Goal: Transaction & Acquisition: Purchase product/service

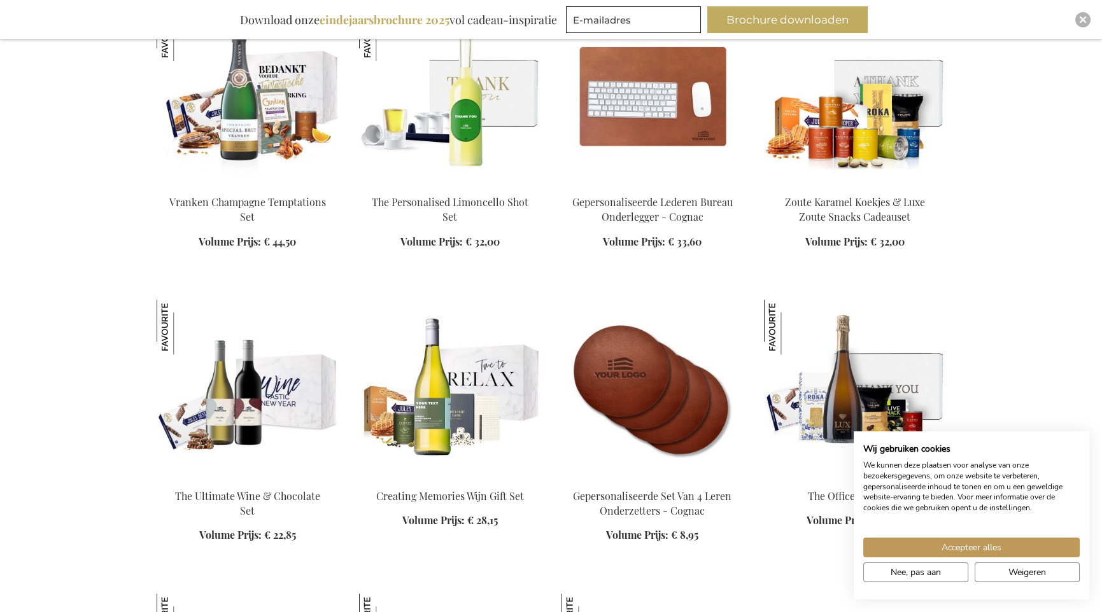
scroll to position [1655, 0]
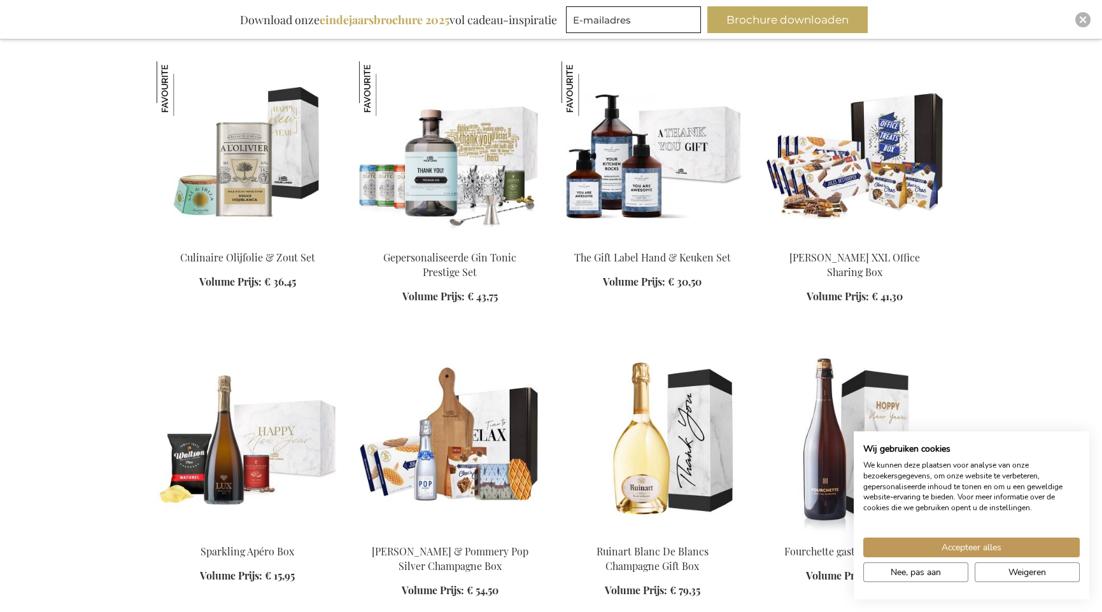
scroll to position [2291, 0]
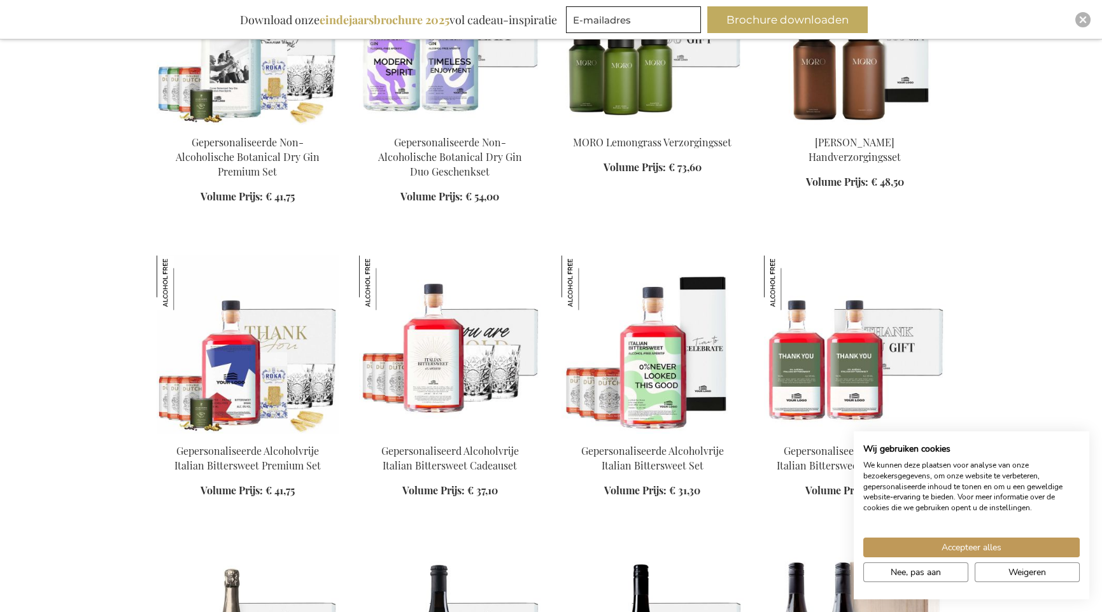
scroll to position [4710, 0]
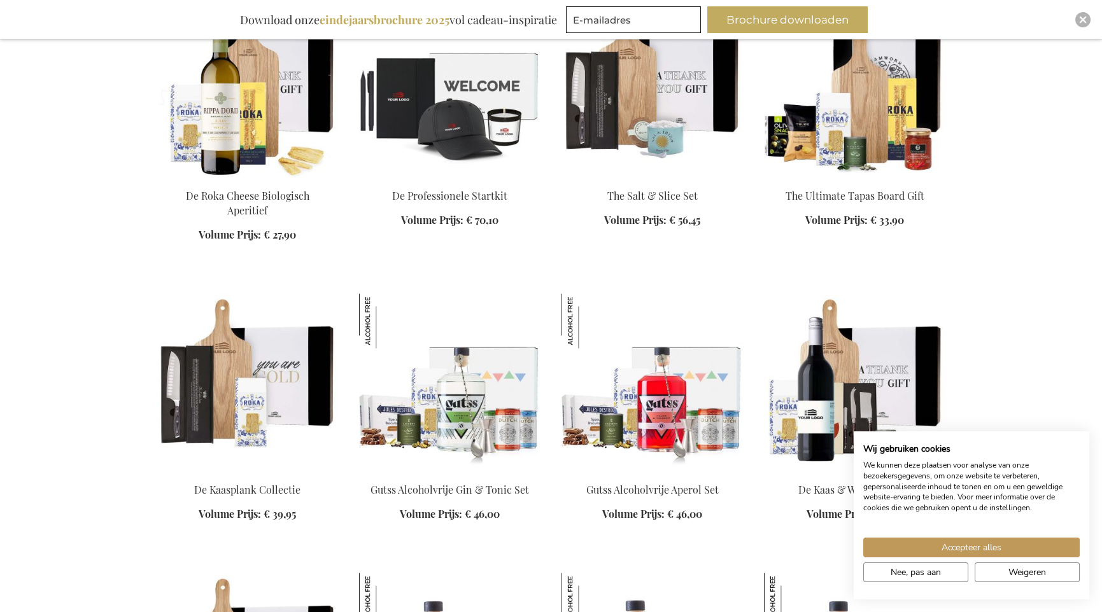
scroll to position [5601, 0]
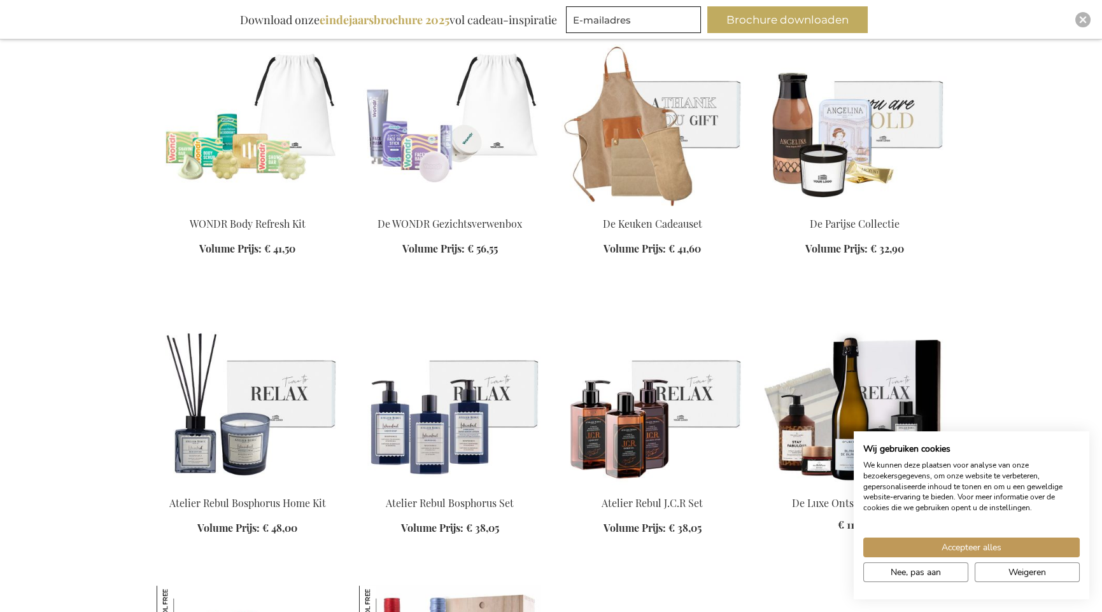
scroll to position [6938, 0]
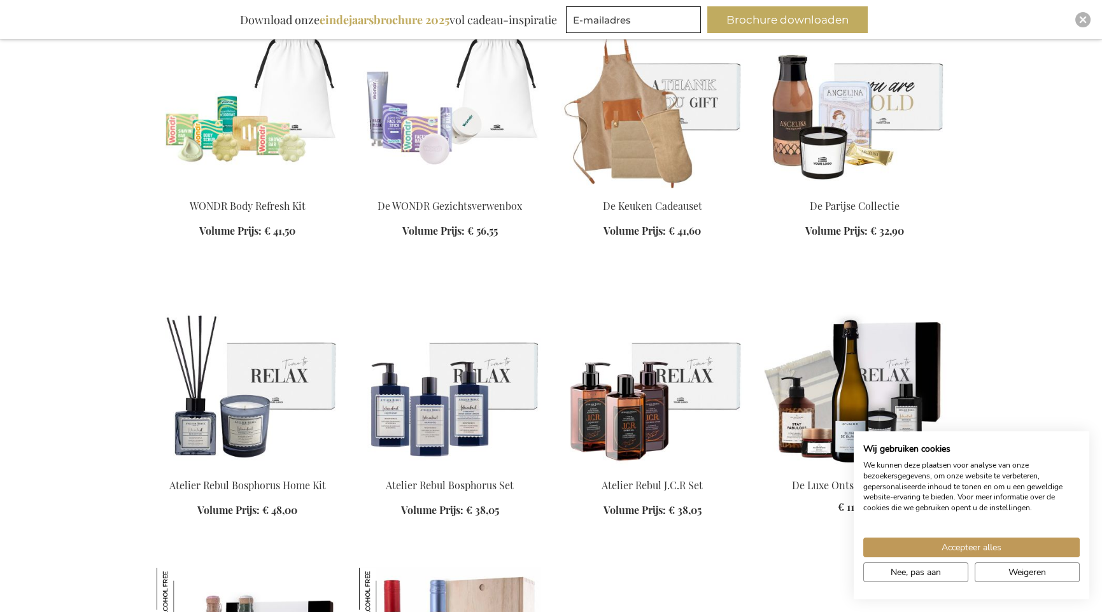
scroll to position [6493, 0]
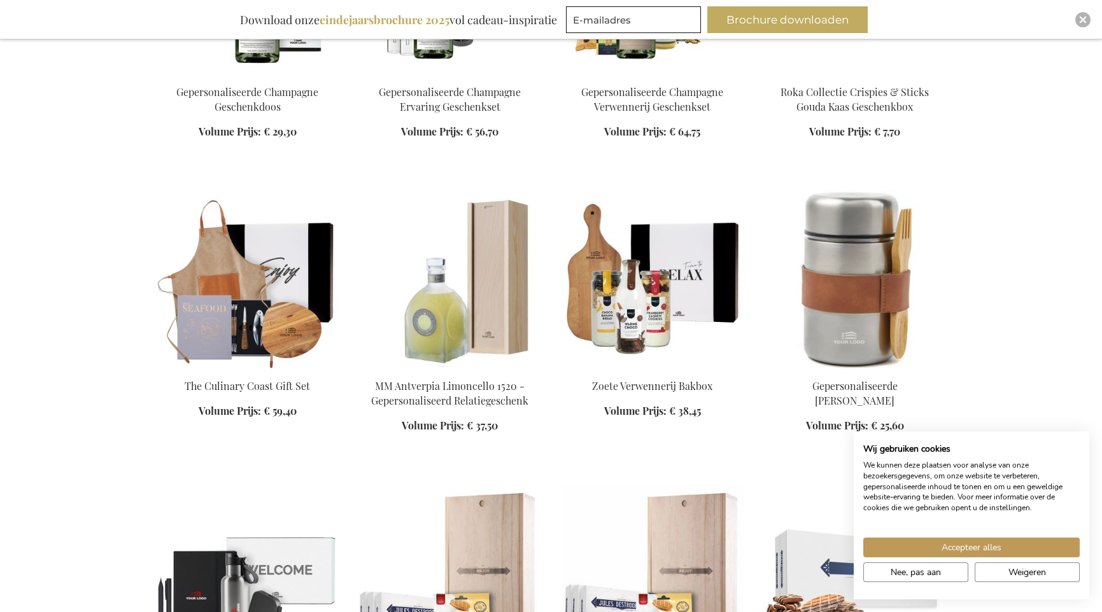
scroll to position [8084, 0]
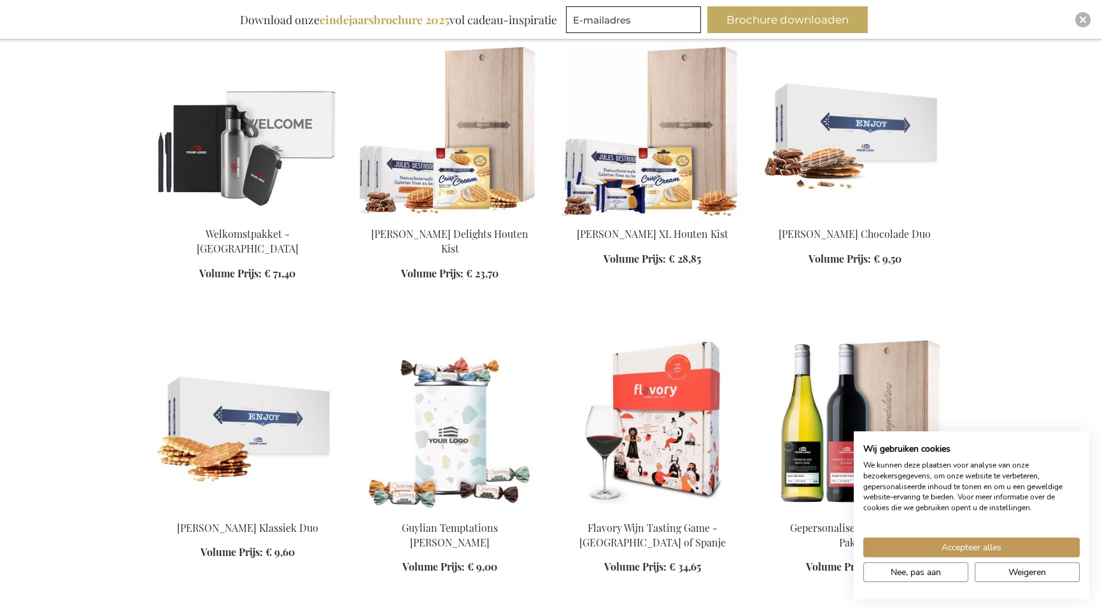
scroll to position [8593, 0]
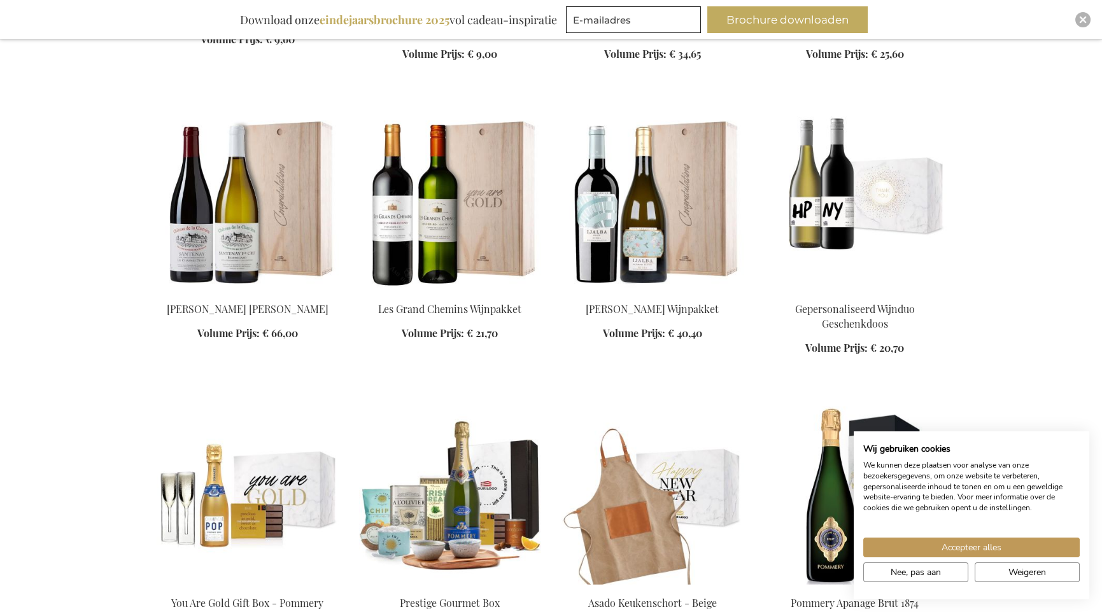
scroll to position [9421, 0]
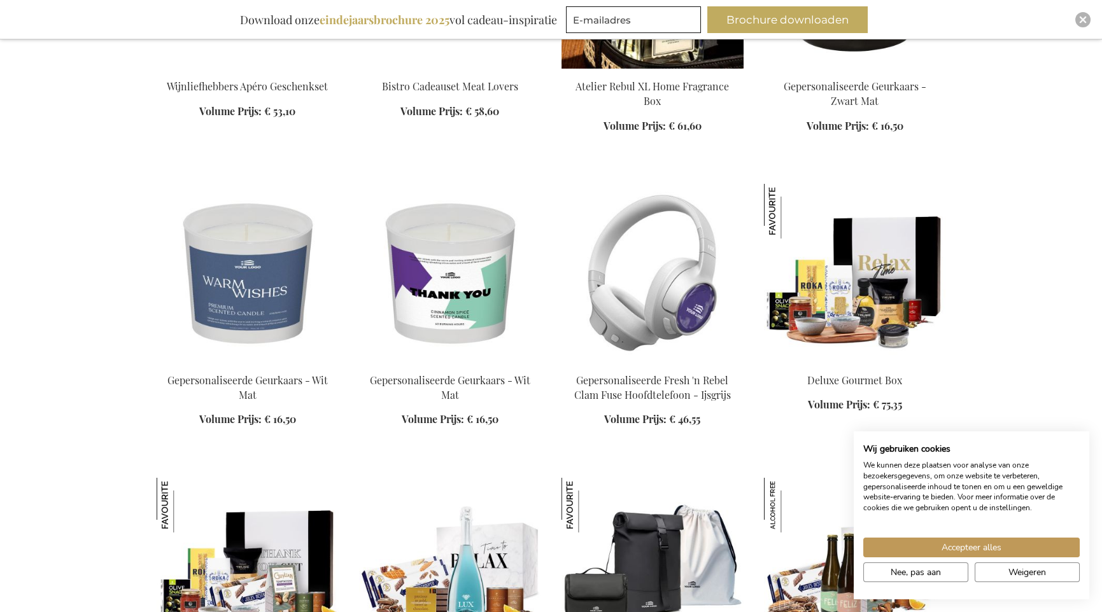
scroll to position [10630, 0]
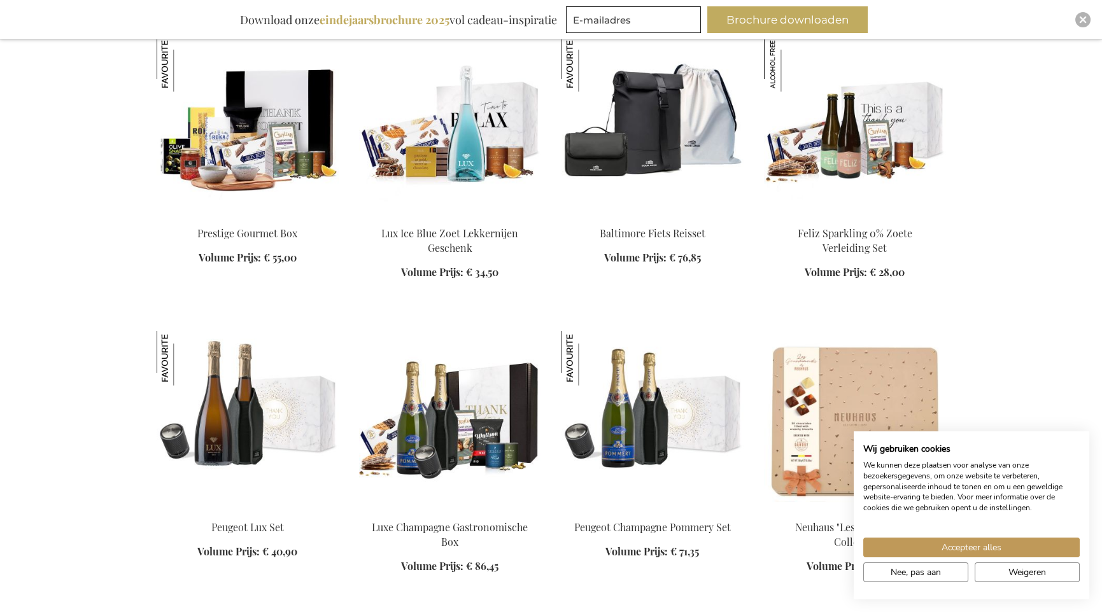
scroll to position [11139, 0]
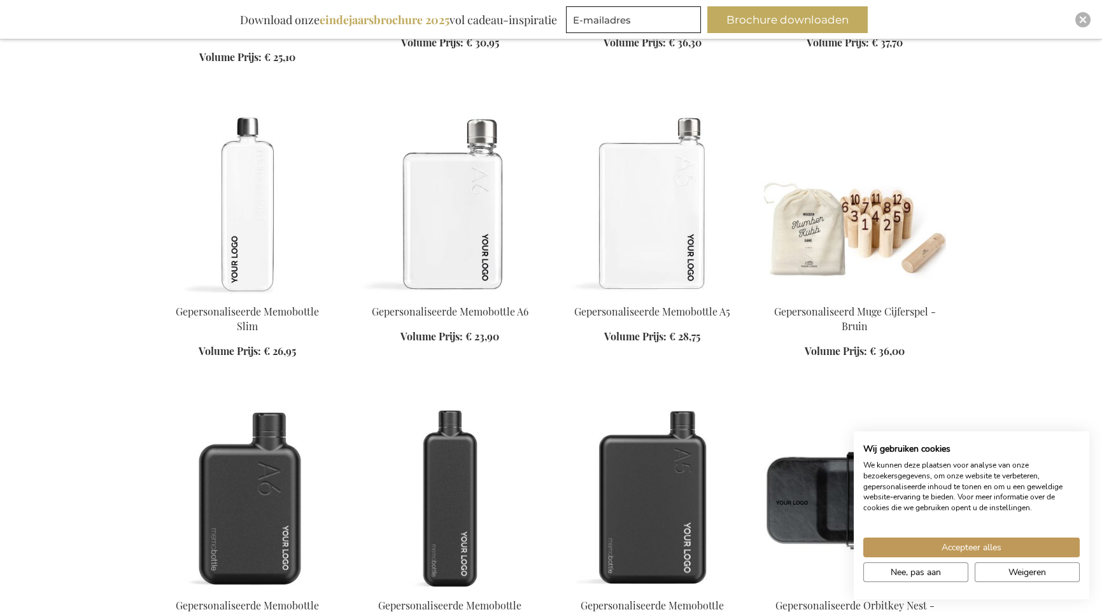
scroll to position [11712, 0]
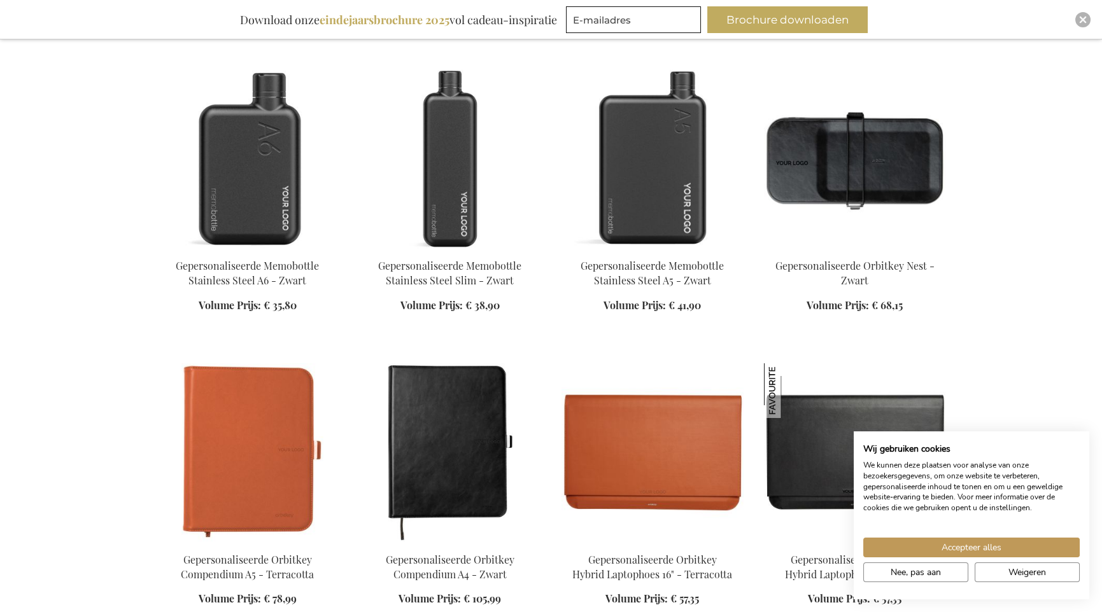
scroll to position [12030, 0]
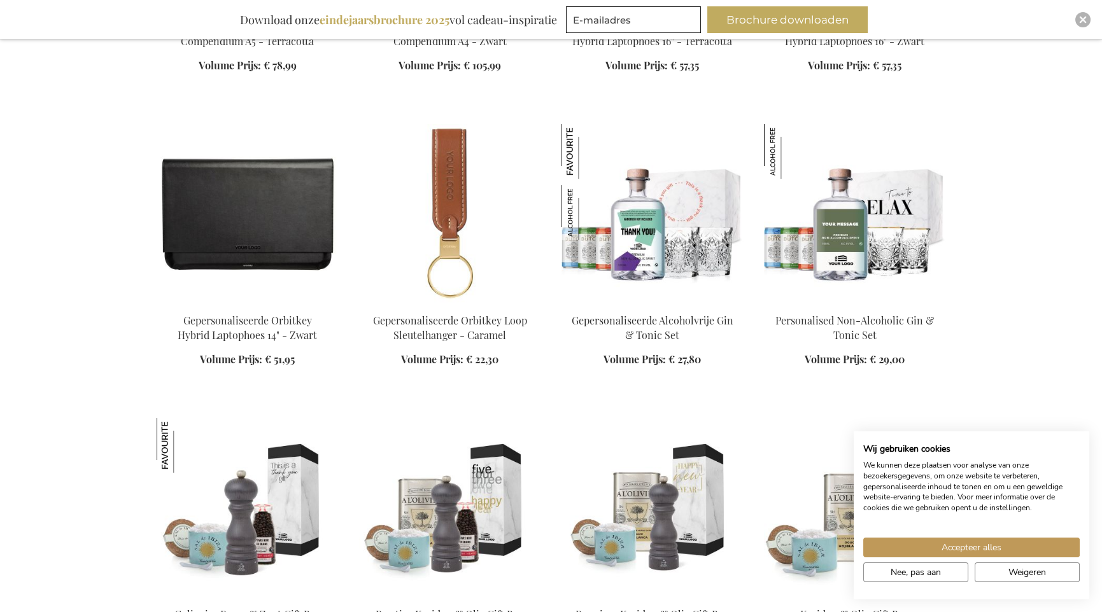
scroll to position [12858, 0]
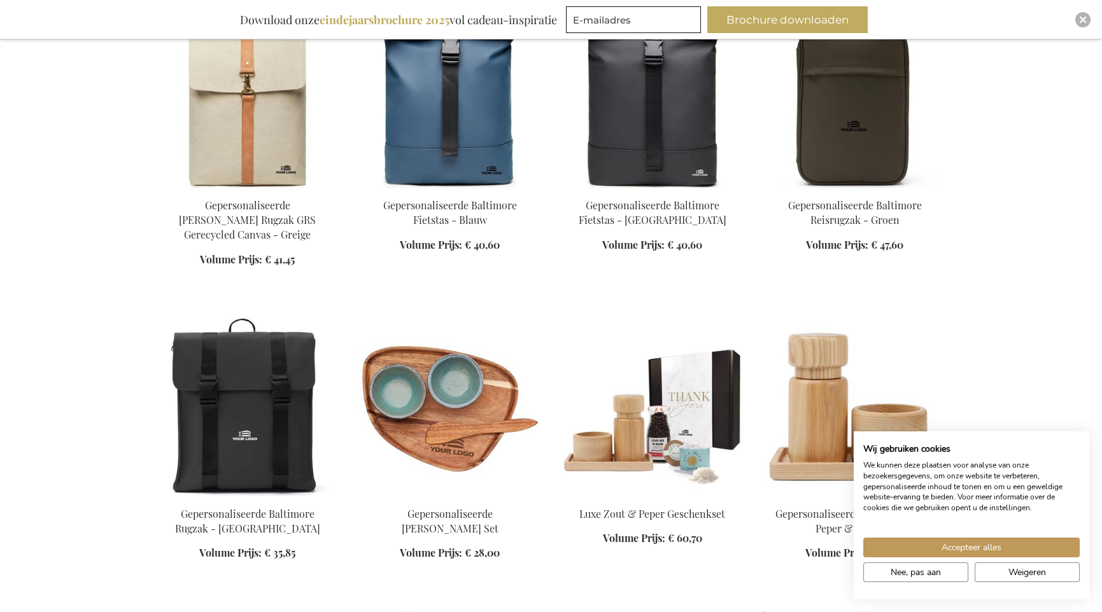
scroll to position [13876, 0]
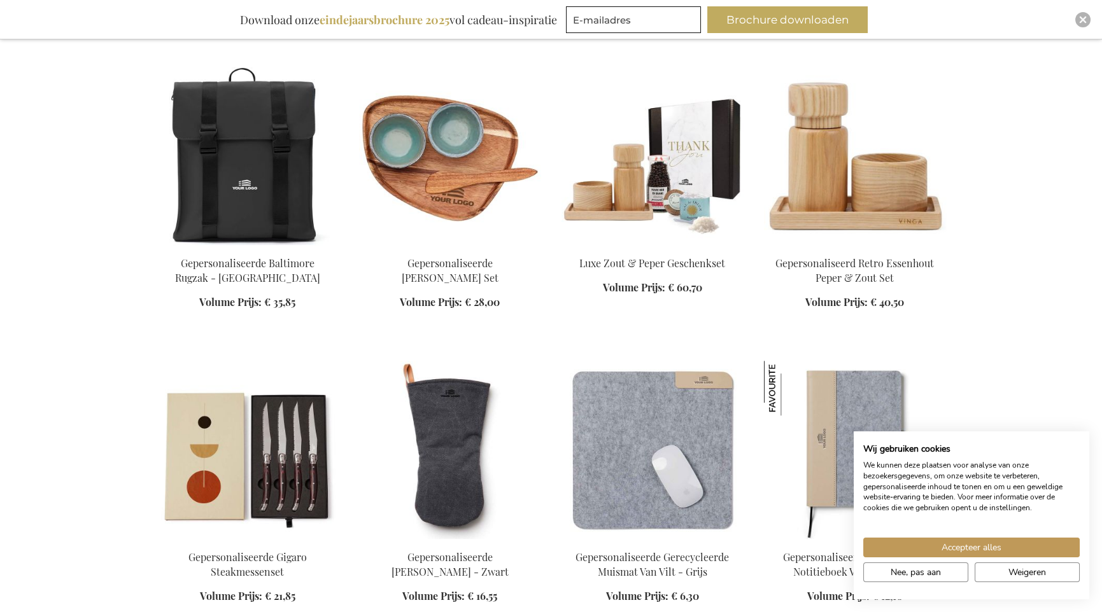
scroll to position [14131, 0]
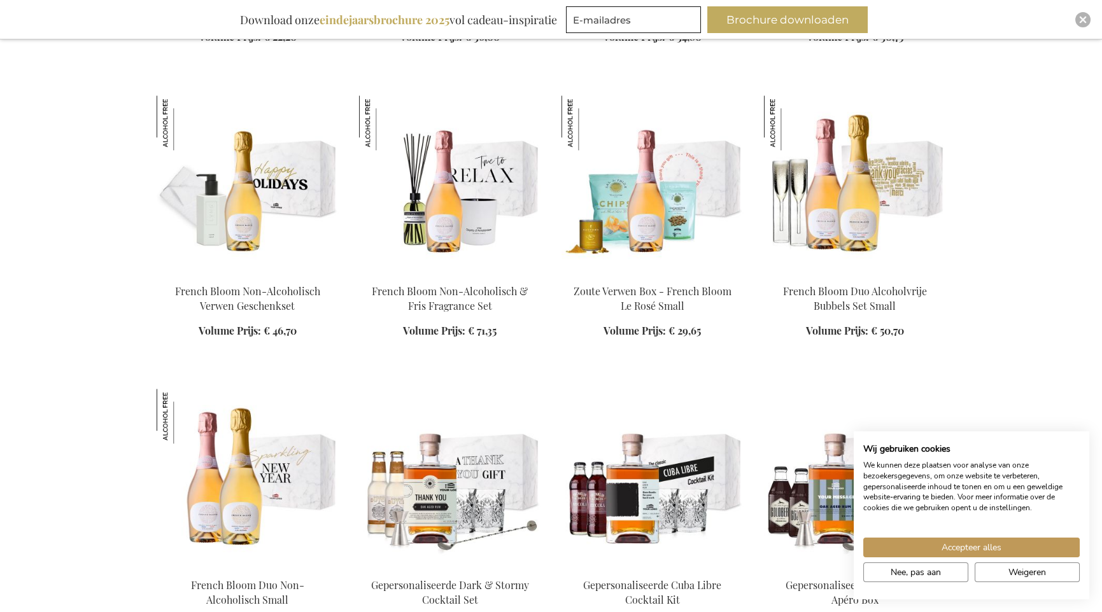
scroll to position [15658, 0]
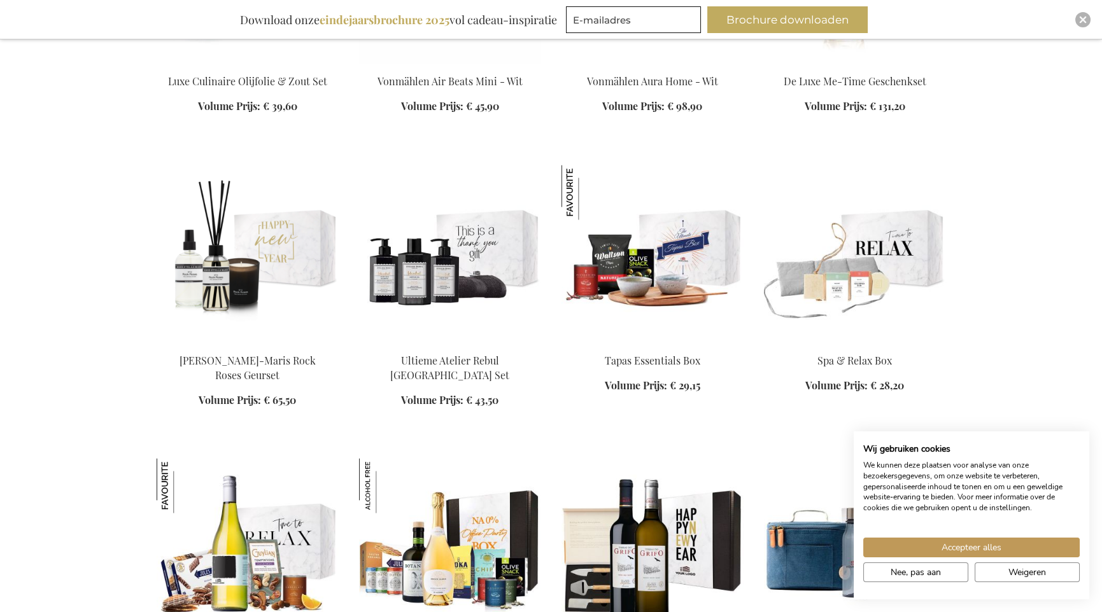
scroll to position [17250, 0]
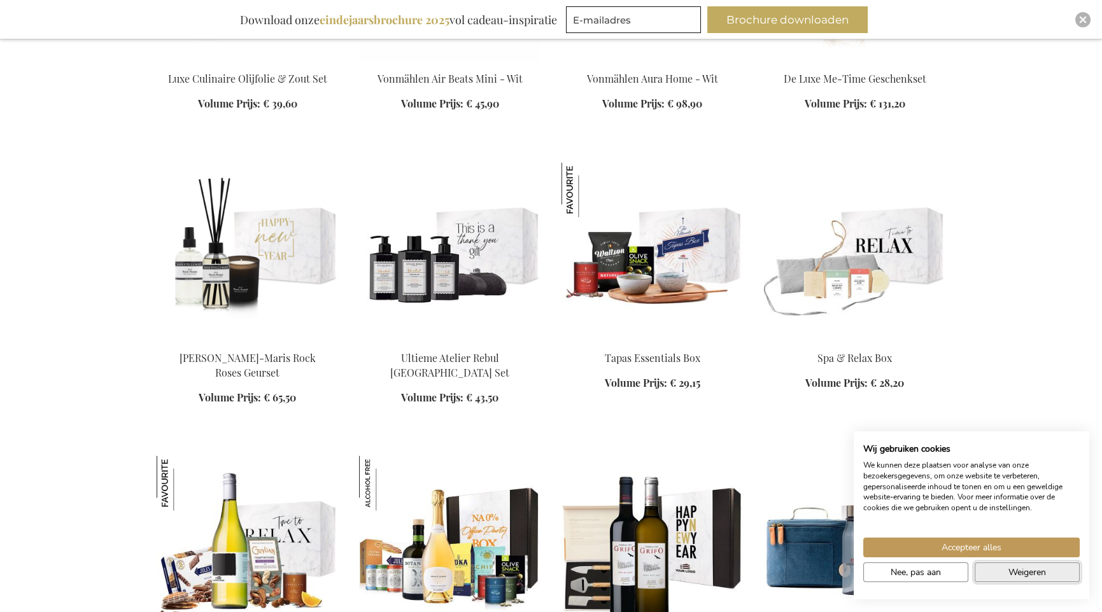
click at [1039, 569] on span "Weigeren" at bounding box center [1027, 572] width 38 height 13
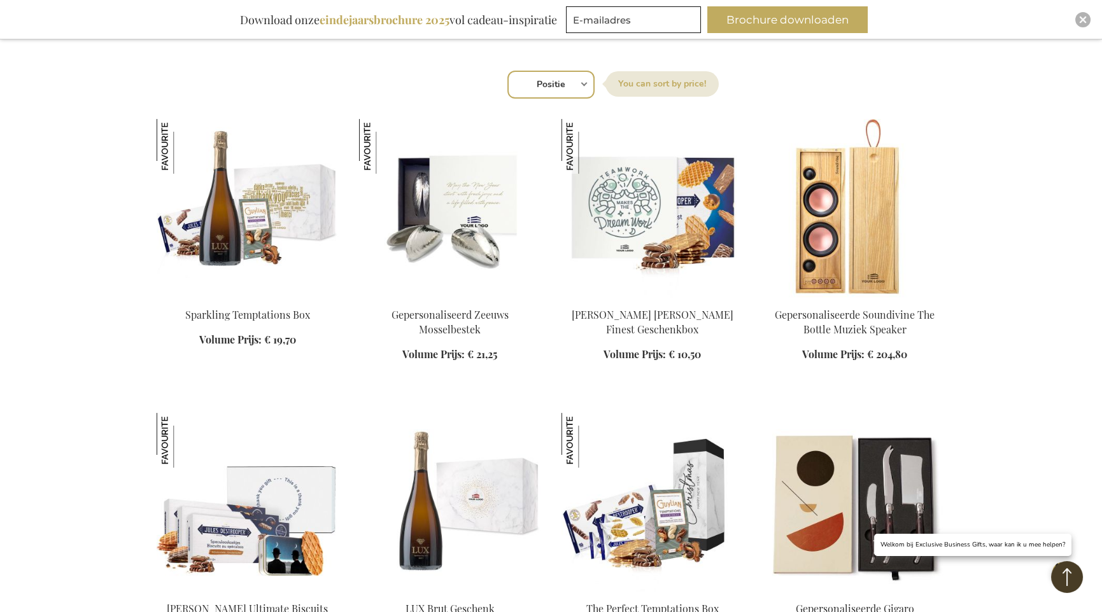
scroll to position [733, 0]
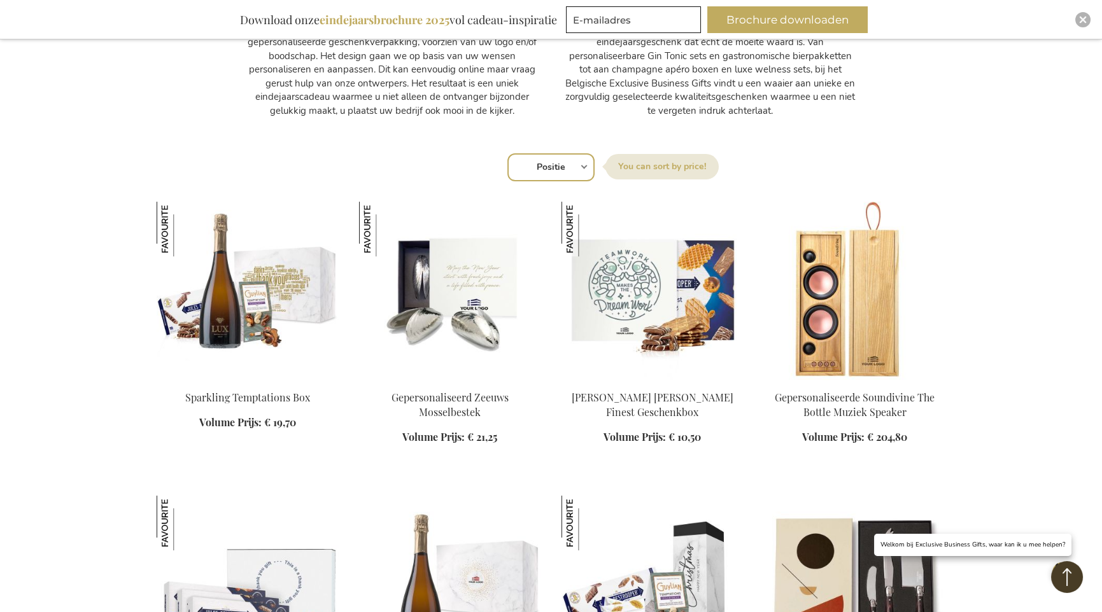
click at [582, 166] on div "Sorteer op Positie Best Sellers Meest bekeken Nieuw Biggest Saving Price: low t…" at bounding box center [551, 166] width 776 height 31
click at [585, 162] on div "Sorteer op Positie Best Sellers Meest bekeken Nieuw Biggest Saving Price: low t…" at bounding box center [551, 166] width 776 height 31
click at [642, 165] on label "Sorteer op" at bounding box center [661, 166] width 113 height 25
click at [595, 165] on select "Positie Best Sellers Meest bekeken Nieuw Biggest Saving Price: low to high Pric…" at bounding box center [550, 167] width 87 height 28
click at [547, 174] on select "Positie Best Sellers Meest bekeken Nieuw Biggest Saving Price: low to high Pric…" at bounding box center [550, 167] width 87 height 28
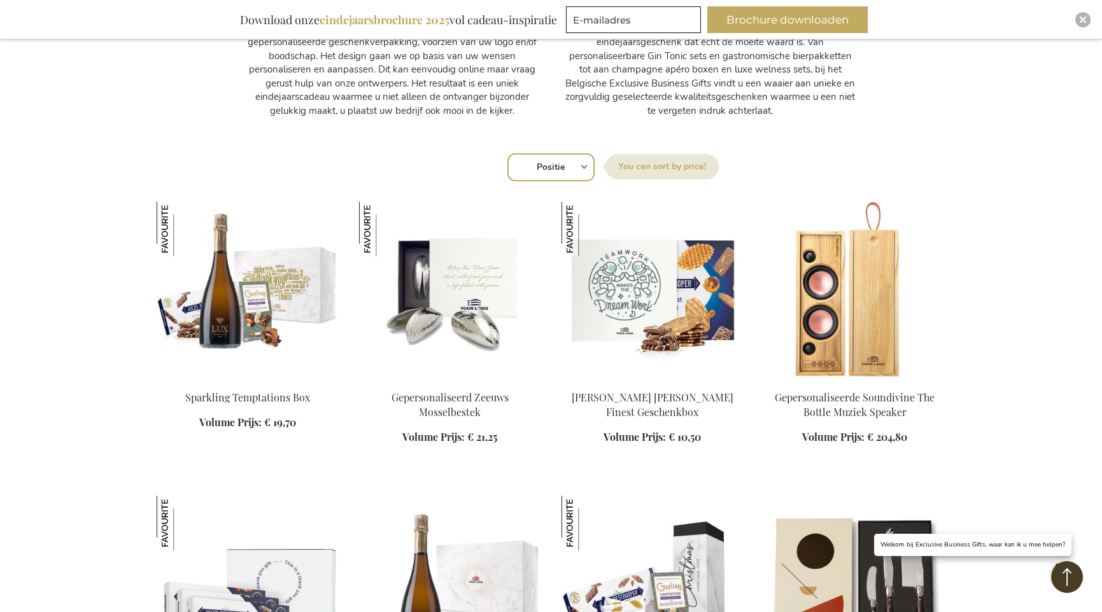
select select "price_asc"
click at [507, 153] on select "Positie Best Sellers Meest bekeken Nieuw Biggest Saving Price: low to high Pric…" at bounding box center [550, 167] width 87 height 28
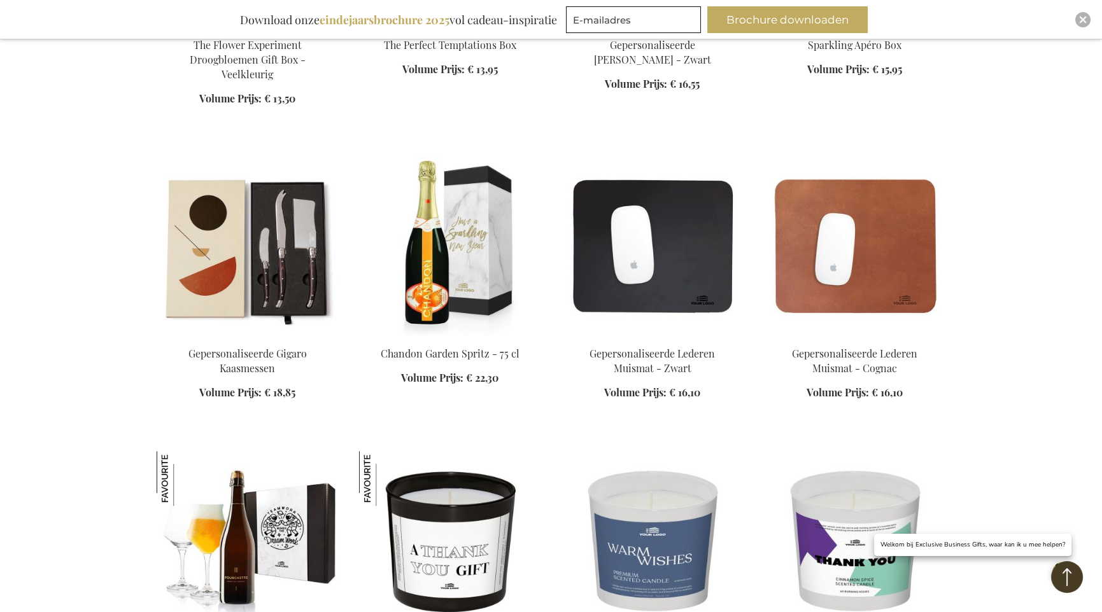
scroll to position [2610, 0]
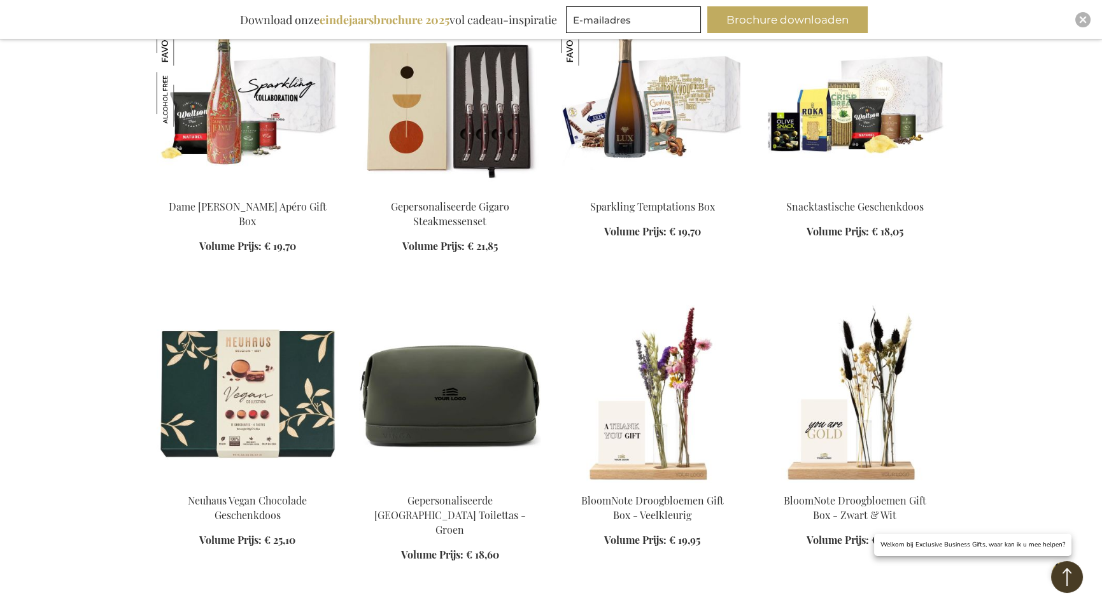
scroll to position [3183, 0]
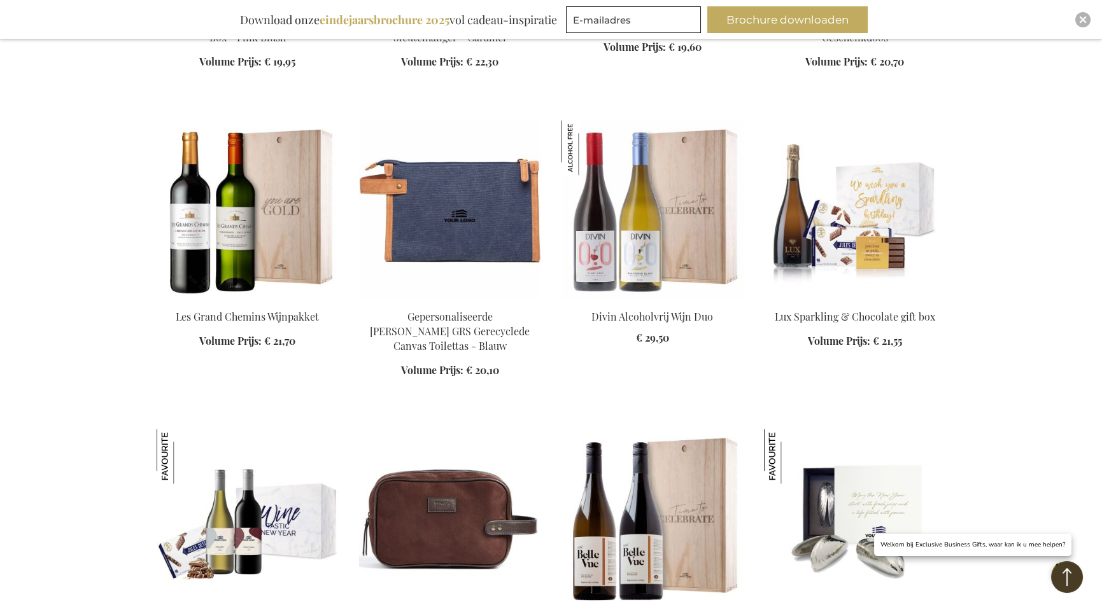
scroll to position [4074, 0]
